Goal: Information Seeking & Learning: Find specific fact

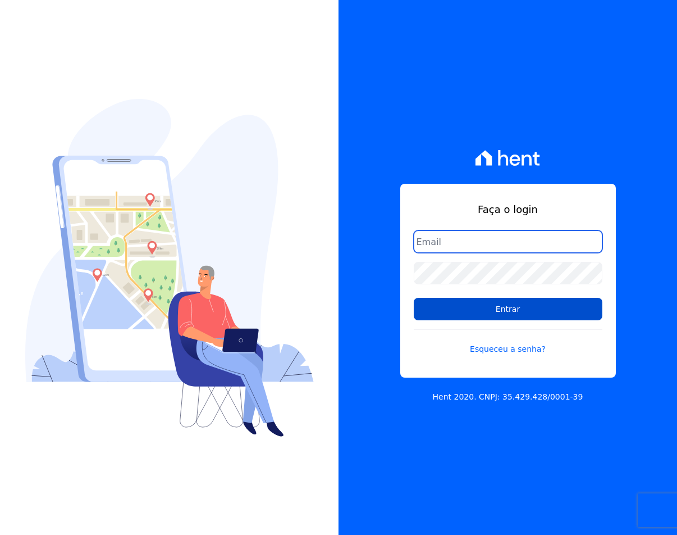
type input "sac@jdgconstrutora.com.br"
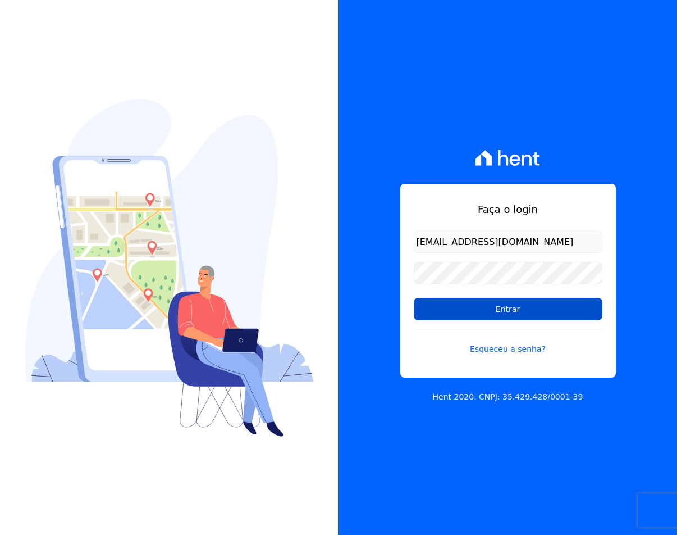
click at [459, 298] on input "Entrar" at bounding box center [508, 309] width 189 height 22
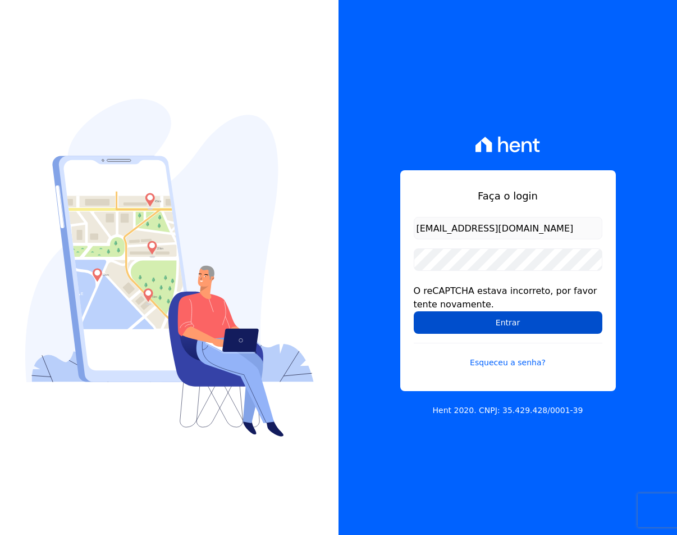
click at [446, 324] on input "Entrar" at bounding box center [508, 322] width 189 height 22
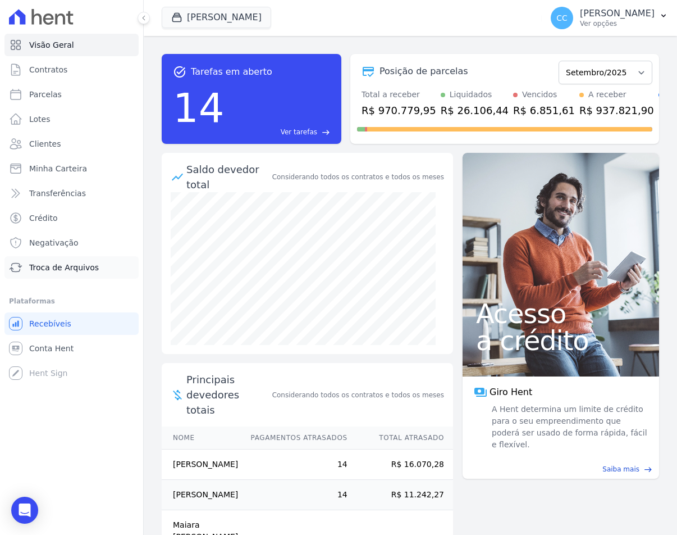
click at [73, 263] on span "Troca de Arquivos" at bounding box center [64, 267] width 70 height 11
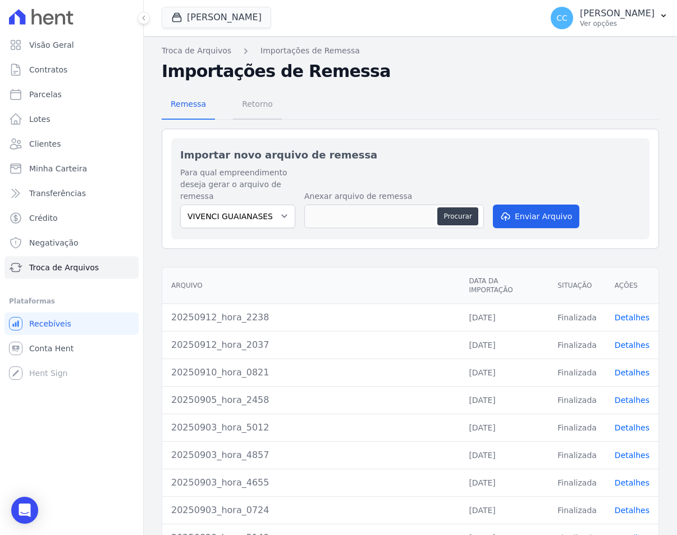
click at [253, 102] on span "Retorno" at bounding box center [257, 104] width 44 height 22
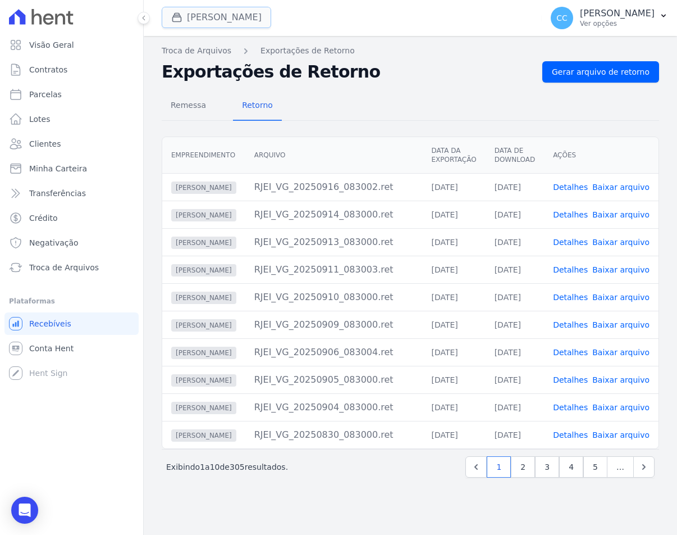
click at [193, 21] on button "[PERSON_NAME]" at bounding box center [216, 17] width 109 height 21
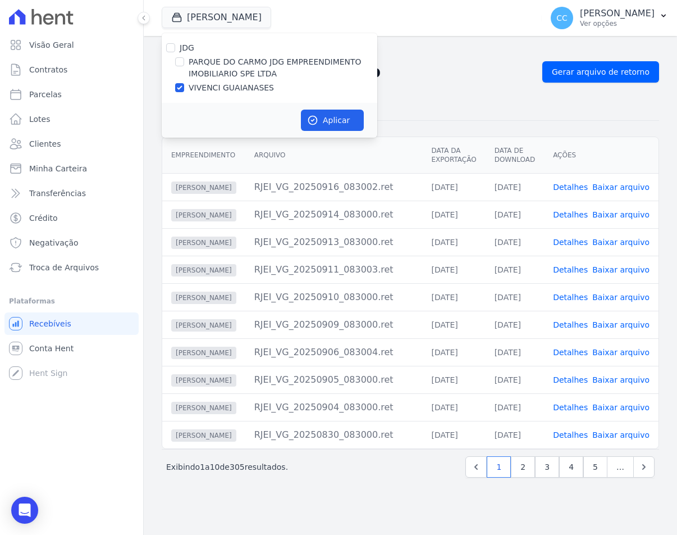
click at [217, 65] on label "PARQUE DO CARMO JDG EMPREENDIMENTO IMOBILIARIO SPE LTDA" at bounding box center [283, 68] width 189 height 24
click at [184, 65] on input "PARQUE DO CARMO JDG EMPREENDIMENTO IMOBILIARIO SPE LTDA" at bounding box center [179, 61] width 9 height 9
checkbox input "true"
click at [218, 88] on label "VIVENCI GUAIANASES" at bounding box center [231, 88] width 85 height 12
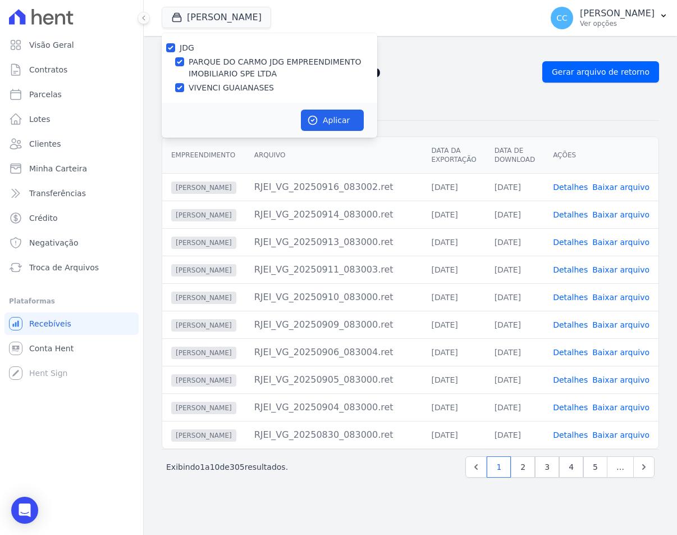
click at [184, 88] on input "VIVENCI GUAIANASES" at bounding box center [179, 87] width 9 height 9
checkbox input "false"
click at [334, 131] on div "Aplicar" at bounding box center [270, 120] width 216 height 35
click at [326, 125] on button "Aplicar" at bounding box center [332, 119] width 63 height 21
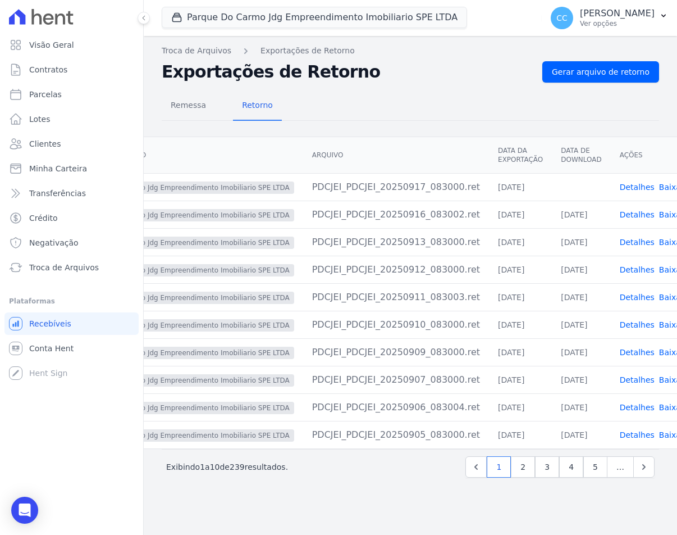
scroll to position [0, 95]
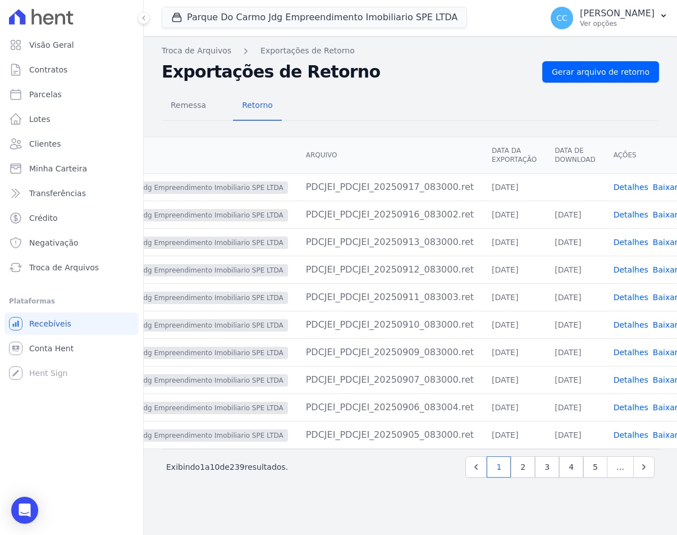
click at [653, 189] on link "Baixar arquivo" at bounding box center [681, 186] width 57 height 9
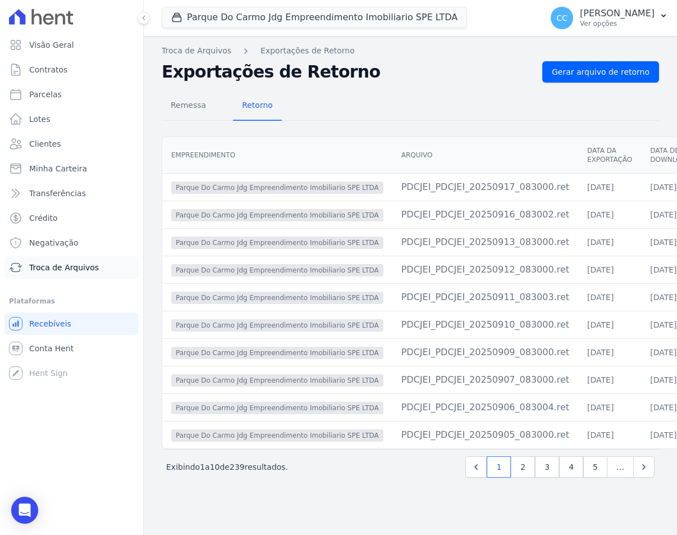
click at [54, 275] on link "Troca de Arquivos" at bounding box center [71, 267] width 134 height 22
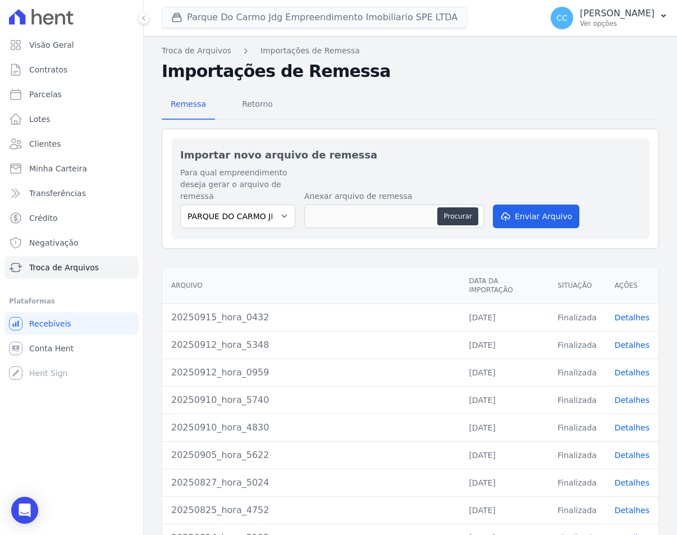
click at [214, 22] on button "Parque Do Carmo Jdg Empreendimento Imobiliario SPE LTDA" at bounding box center [314, 17] width 305 height 21
click at [210, 18] on button "Parque Do Carmo Jdg Empreendimento Imobiliario SPE LTDA" at bounding box center [314, 17] width 305 height 21
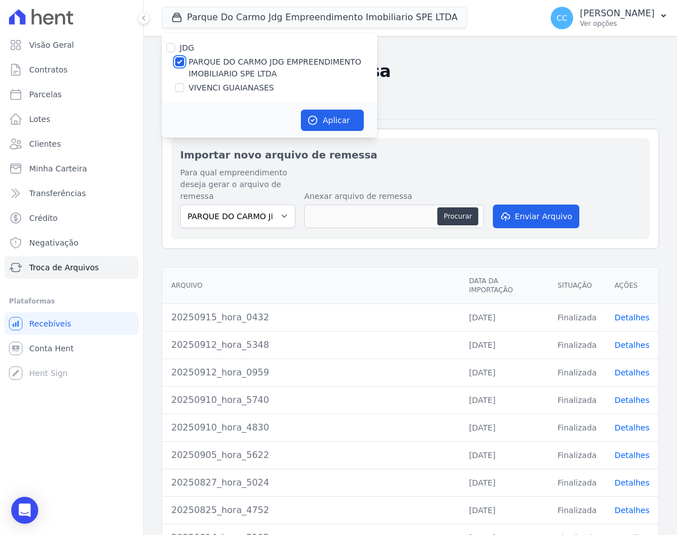
click at [180, 62] on input "PARQUE DO CARMO JDG EMPREENDIMENTO IMOBILIARIO SPE LTDA" at bounding box center [179, 61] width 9 height 9
checkbox input "false"
click at [182, 89] on input "VIVENCI GUAIANASES" at bounding box center [179, 87] width 9 height 9
checkbox input "true"
click at [313, 123] on icon "button" at bounding box center [312, 120] width 11 height 11
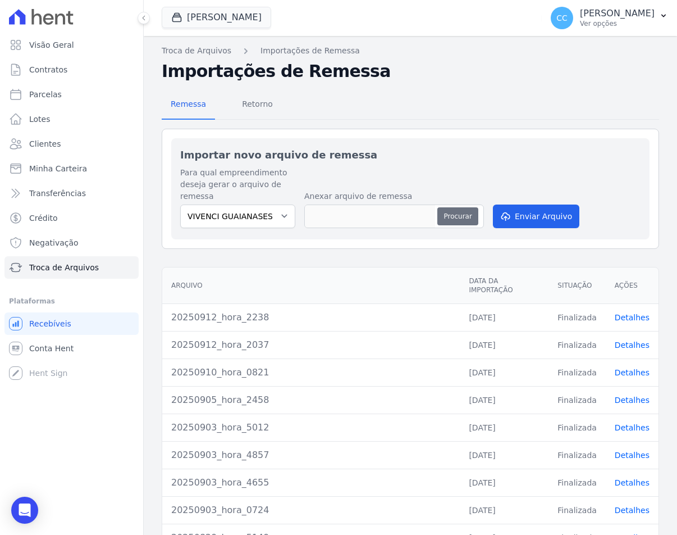
click at [446, 217] on button "Procurar" at bounding box center [457, 216] width 40 height 18
type input "20250917_hora_0410"
click at [527, 211] on button "Enviar Arquivo" at bounding box center [536, 216] width 86 height 24
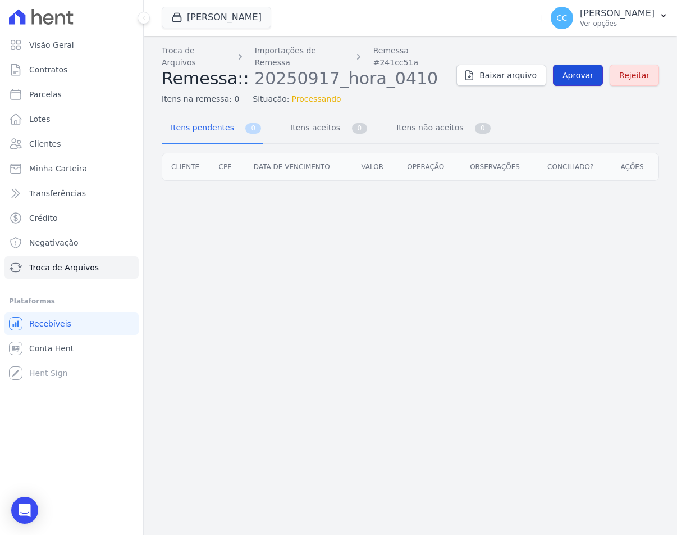
click at [587, 65] on link "Aprovar" at bounding box center [578, 75] width 50 height 21
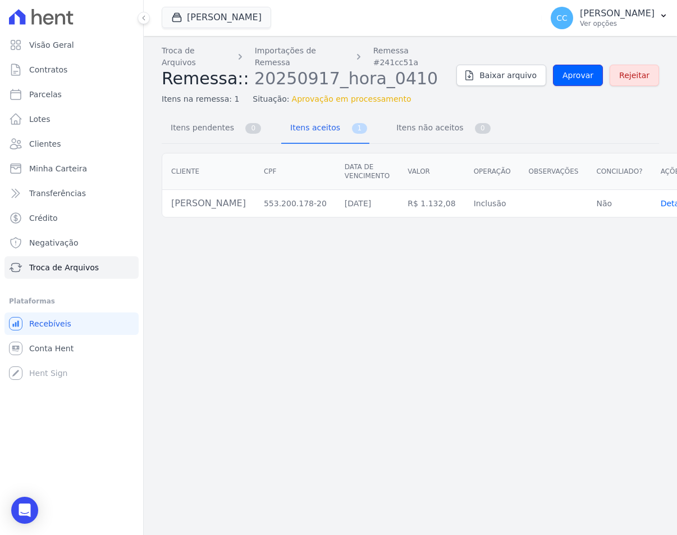
click at [587, 65] on link "Aprovar" at bounding box center [578, 75] width 50 height 21
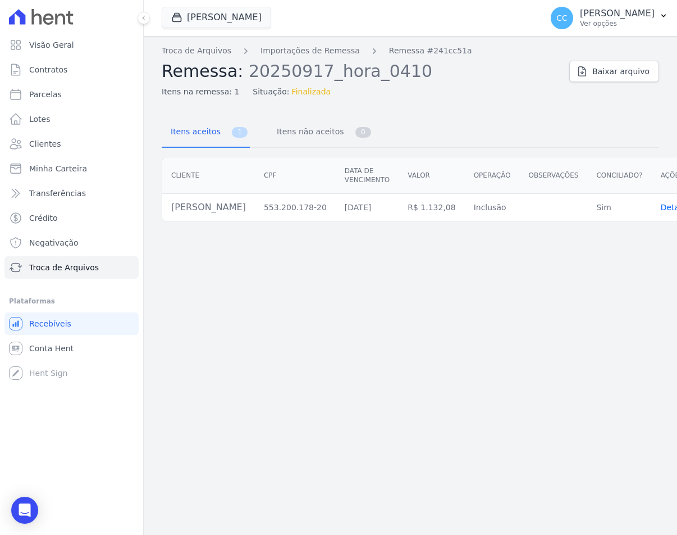
scroll to position [0, 70]
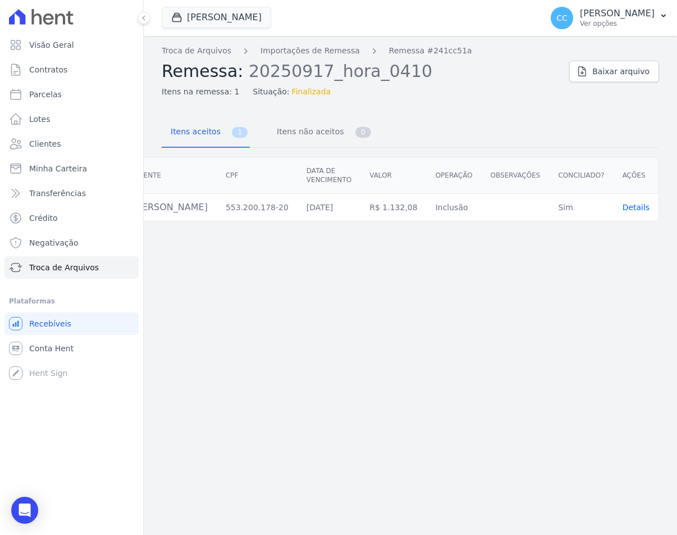
drag, startPoint x: 615, startPoint y: 235, endPoint x: 596, endPoint y: 232, distance: 19.3
click at [596, 232] on div "Troca de Arquivos Importações de Remessa Remessa #241cc51a Remessa: 20250917_ho…" at bounding box center [410, 285] width 533 height 499
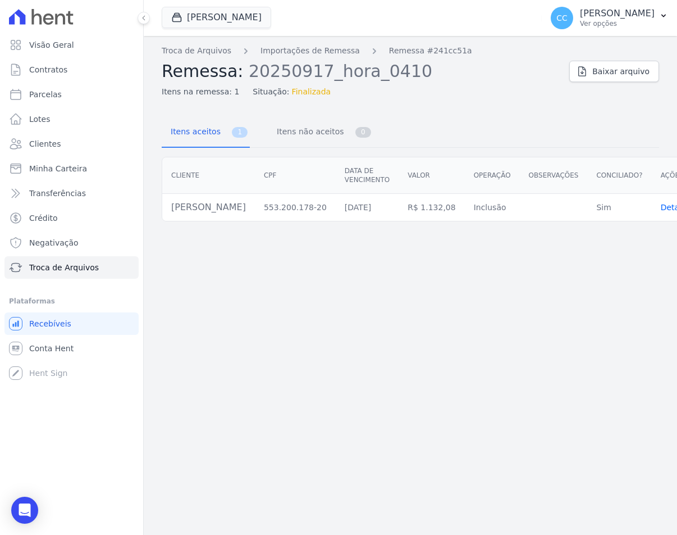
click at [259, 317] on div "Troca de Arquivos Importações de Remessa Remessa #241cc51a Remessa: 20250917_ho…" at bounding box center [410, 285] width 533 height 499
click at [56, 342] on link "Conta Hent" at bounding box center [71, 348] width 134 height 22
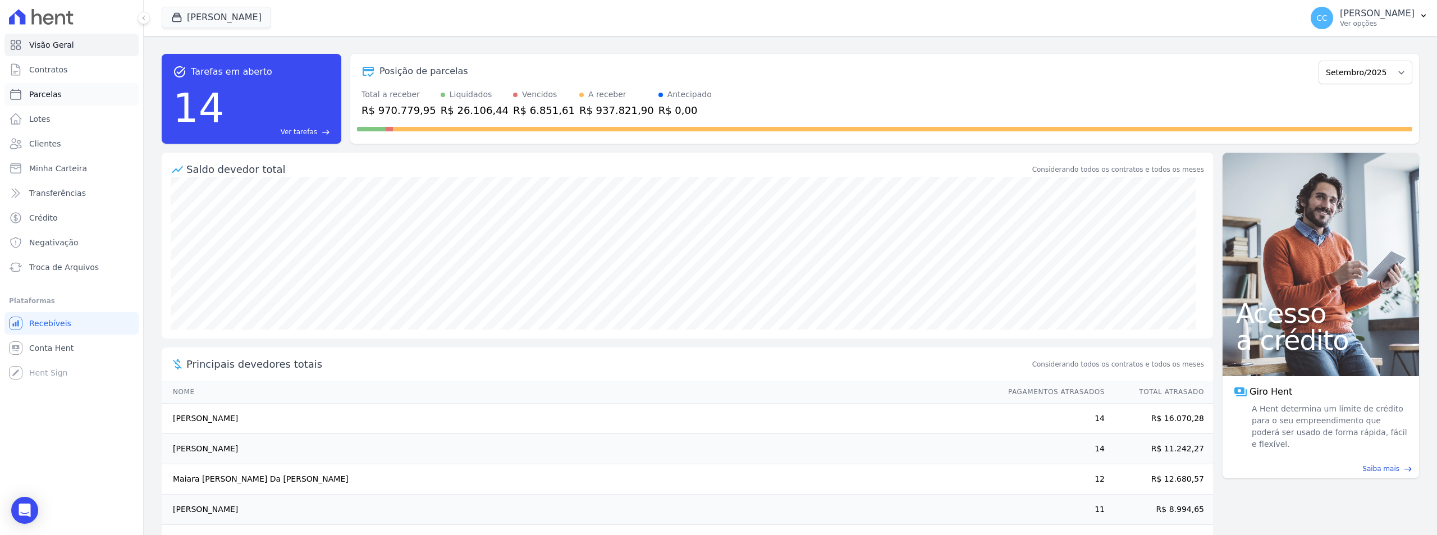
click at [47, 95] on span "Parcelas" at bounding box center [45, 94] width 33 height 11
select select
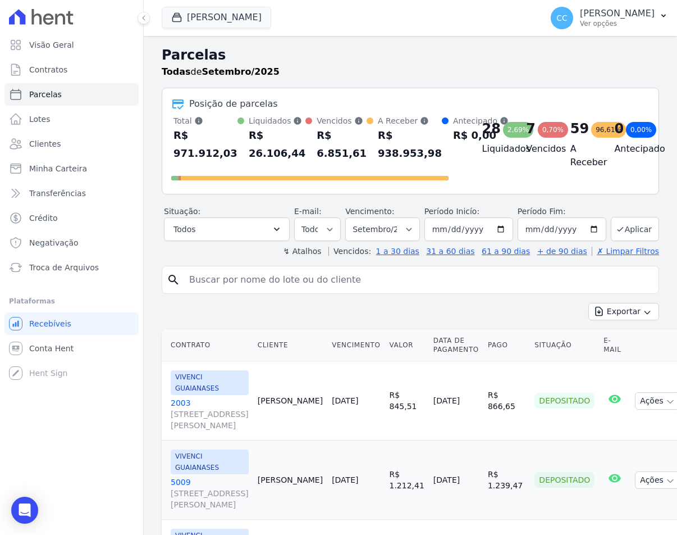
click at [255, 272] on input "search" at bounding box center [418, 279] width 472 height 22
type input "[PERSON_NAME]"
select select
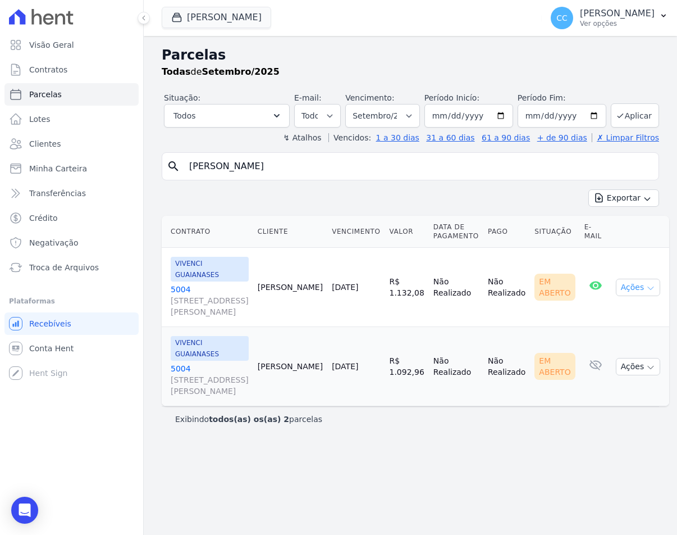
click at [622, 290] on button "Ações" at bounding box center [638, 286] width 45 height 17
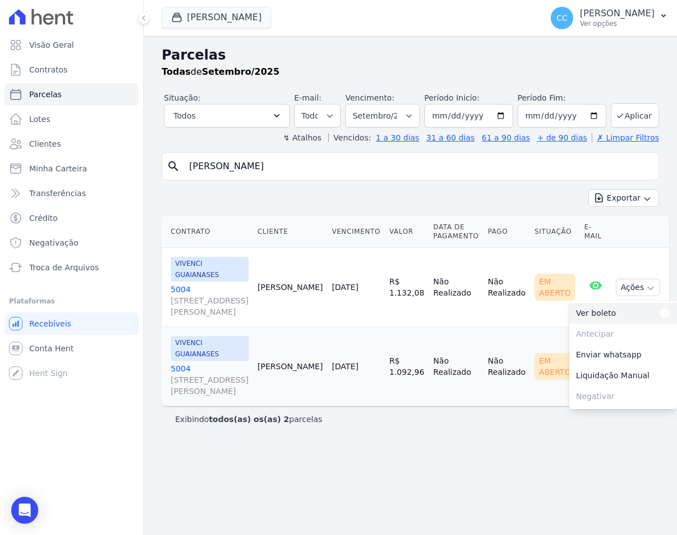
click at [609, 314] on link "Ver boleto Para visualizar o boleto digite os 5 primeiros dígitos do seu CPF" at bounding box center [623, 313] width 108 height 21
click at [185, 284] on link "[GEOGRAPHIC_DATA][STREET_ADDRESS][PERSON_NAME][GEOGRAPHIC_DATA]" at bounding box center [210, 301] width 78 height 34
